Goal: Complete application form: Complete application form

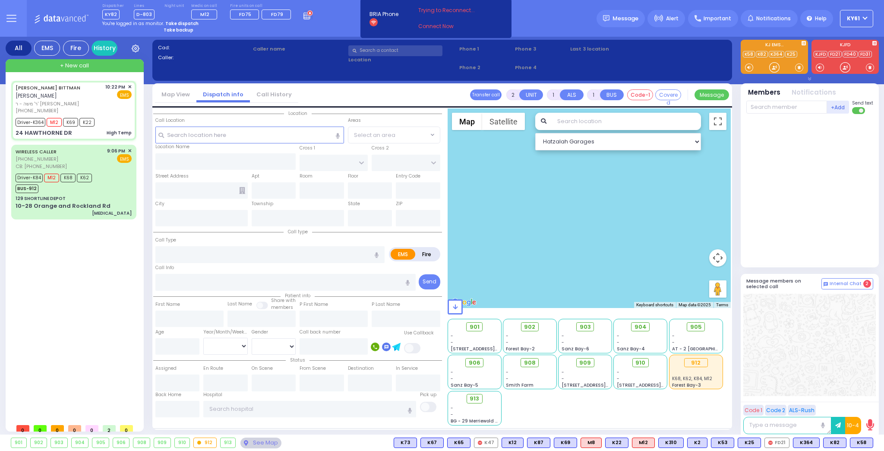
type input "6"
select select
type input "High Temp"
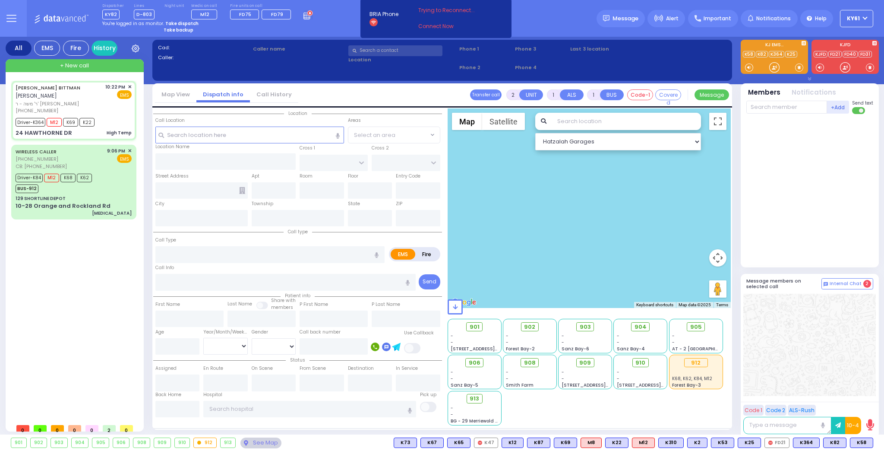
radio input "true"
type input "[PERSON_NAME]"
type input "BITTMAN"
type input "[PERSON_NAME]"
type input "Bittman"
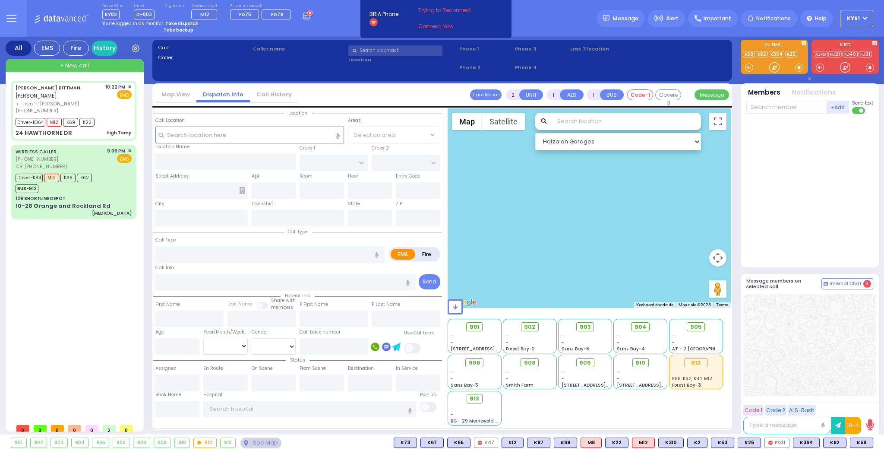
type input "14"
select select "Year"
select select "[DEMOGRAPHIC_DATA]"
type input "22:22"
type input "22:25"
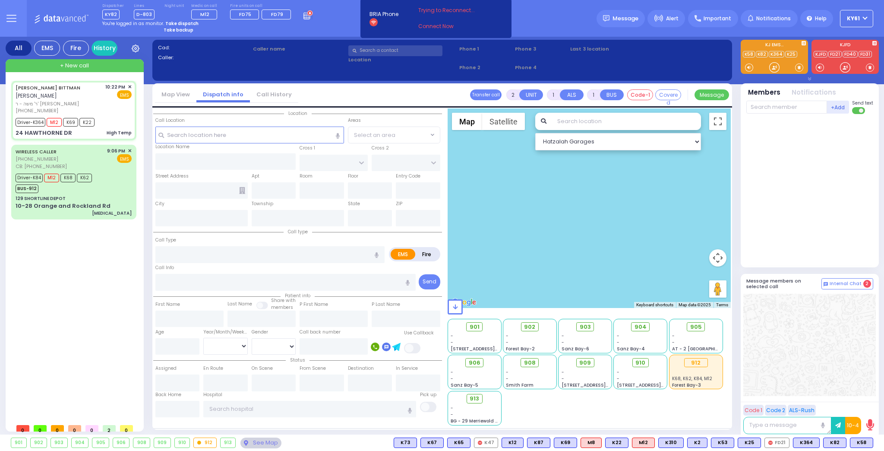
type input "22:27"
type input "22:55"
select select "Hatzalah Garages"
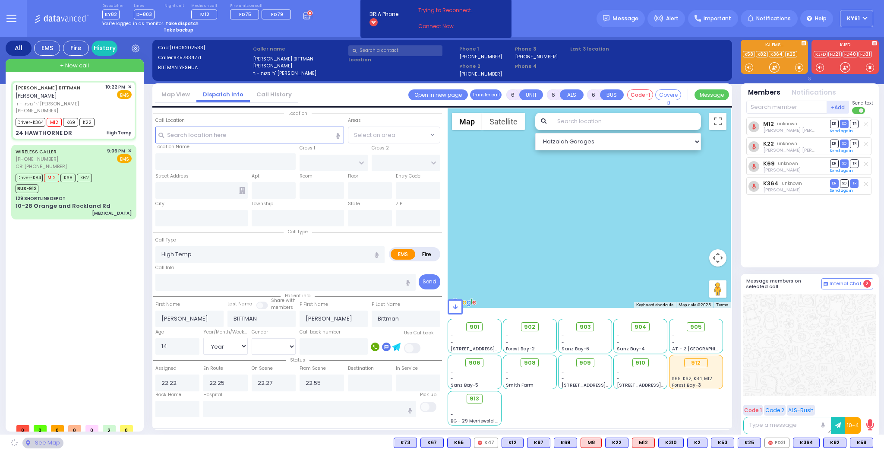
type input "BRIARWAY ST"
type input "STRAWBERRY DR"
type input "24 HAWTHORNE DR"
type input "Monroe"
type input "[US_STATE]"
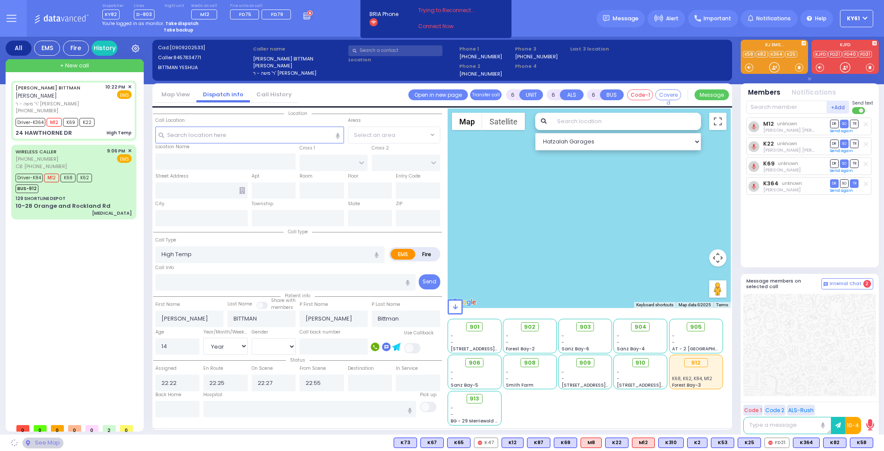
type input "10950"
